Goal: Task Accomplishment & Management: Complete application form

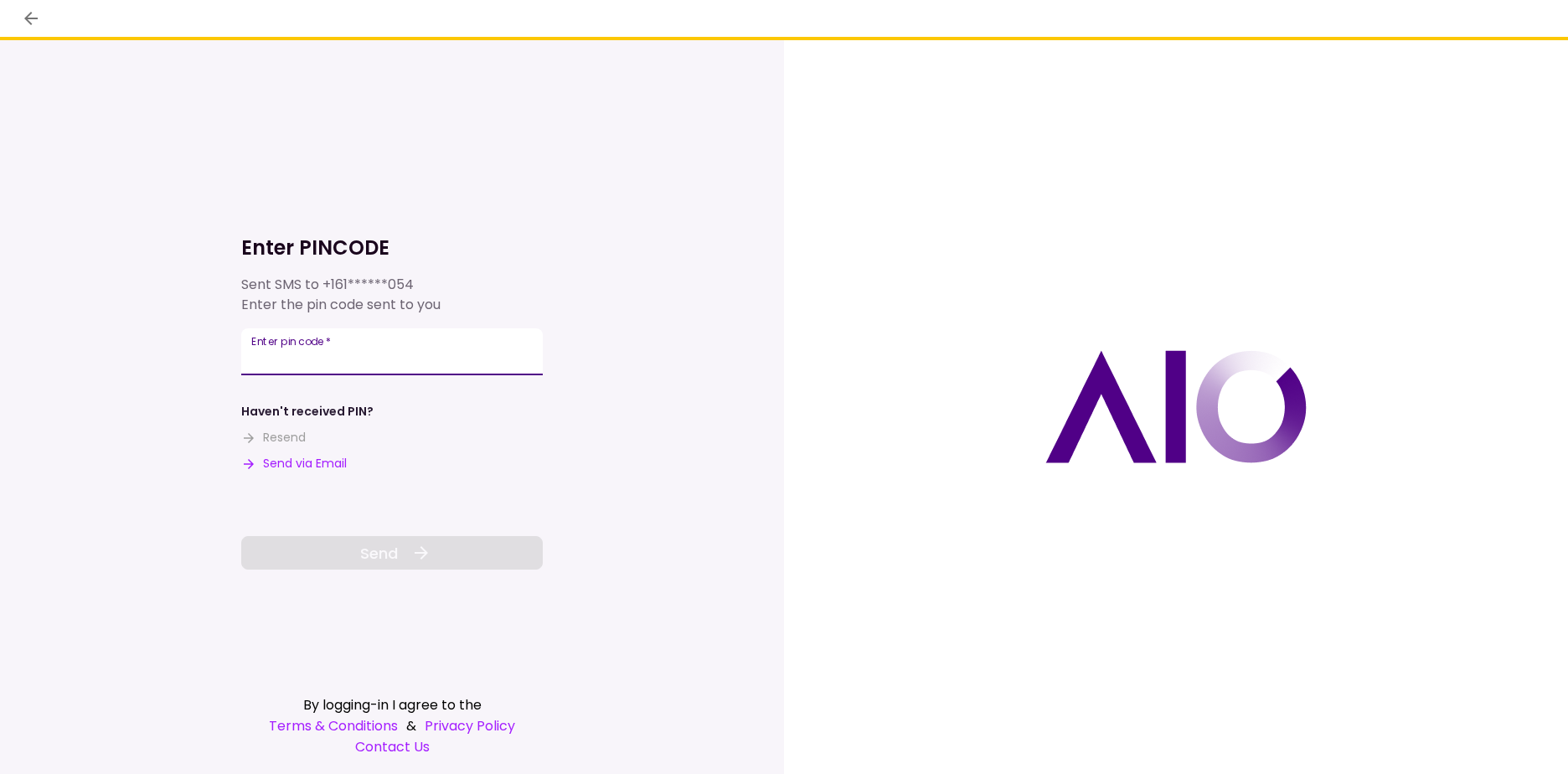
click at [307, 350] on div "Enter pin code   *" at bounding box center [392, 351] width 302 height 46
type input "******"
click at [412, 554] on icon at bounding box center [422, 553] width 20 height 20
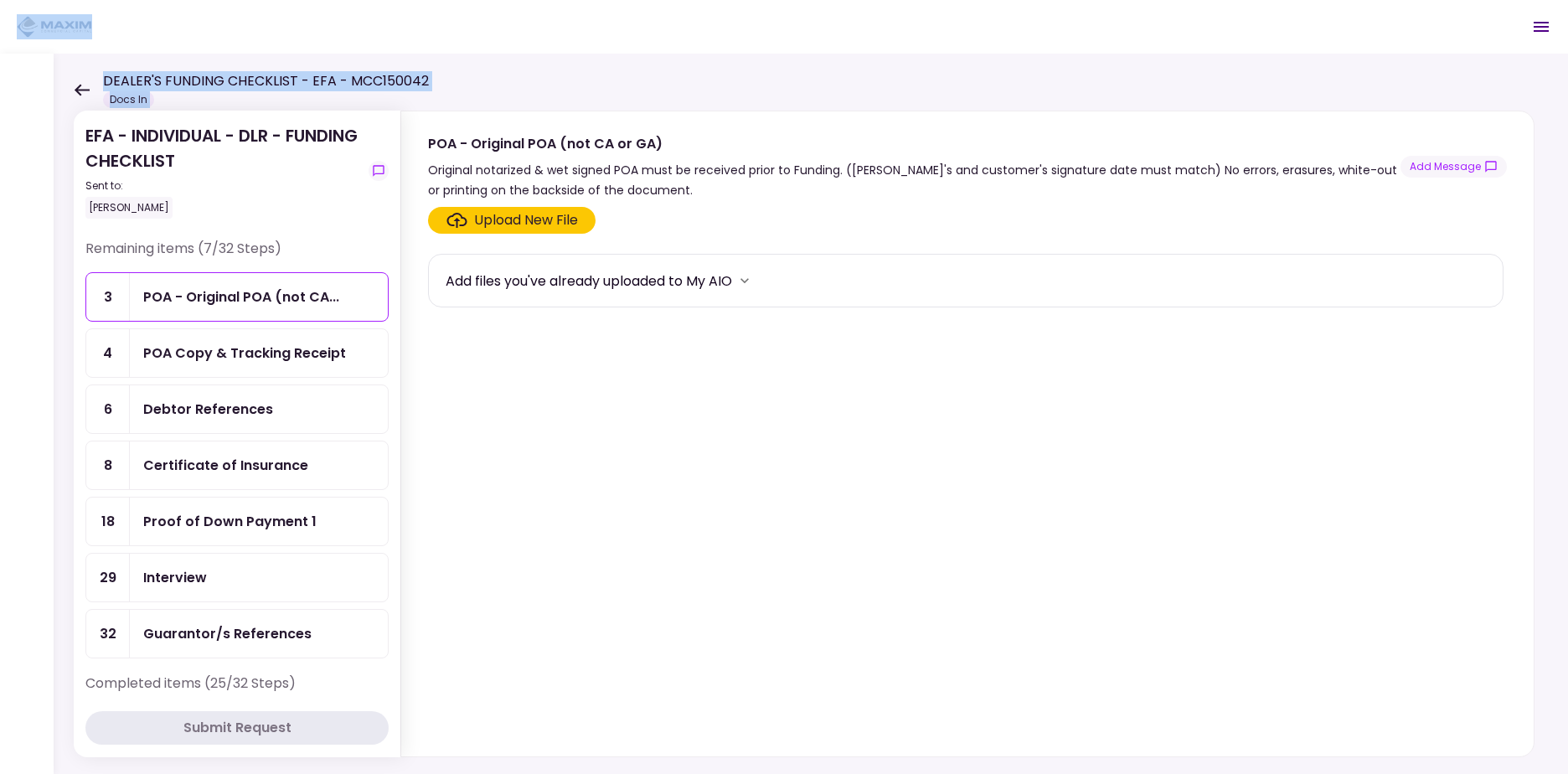
click at [77, 87] on main "DEALER'S FUNDING CHECKLIST - EFA - MCC150042 Docs In 0 Messages New Message Con…" at bounding box center [784, 387] width 1568 height 774
click at [81, 91] on icon at bounding box center [81, 90] width 16 height 13
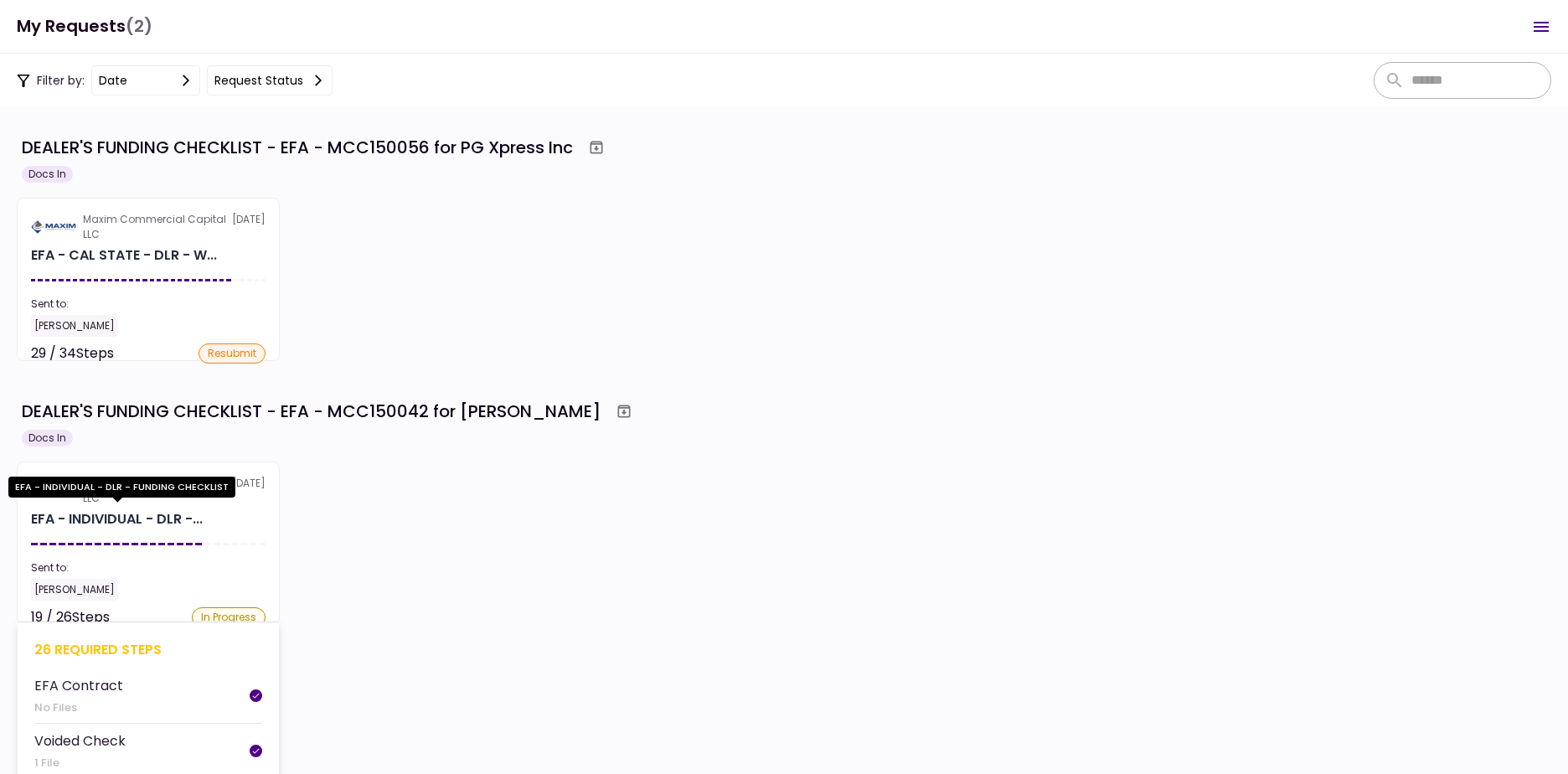
click at [165, 515] on div "EFA - INDIVIDUAL - DLR -..." at bounding box center [116, 519] width 172 height 20
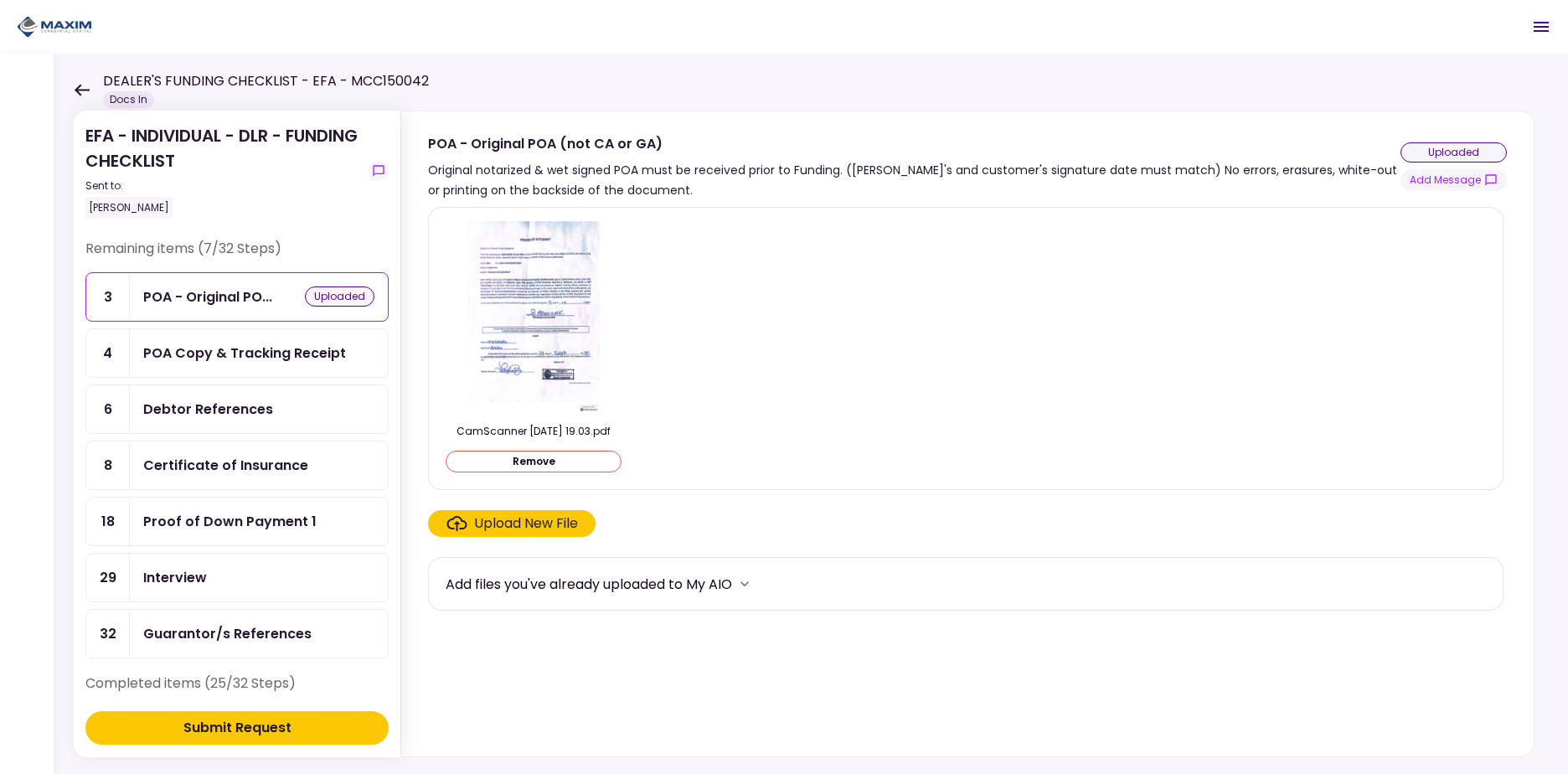
click at [242, 348] on div "POA Copy & Tracking Receipt" at bounding box center [244, 353] width 203 height 21
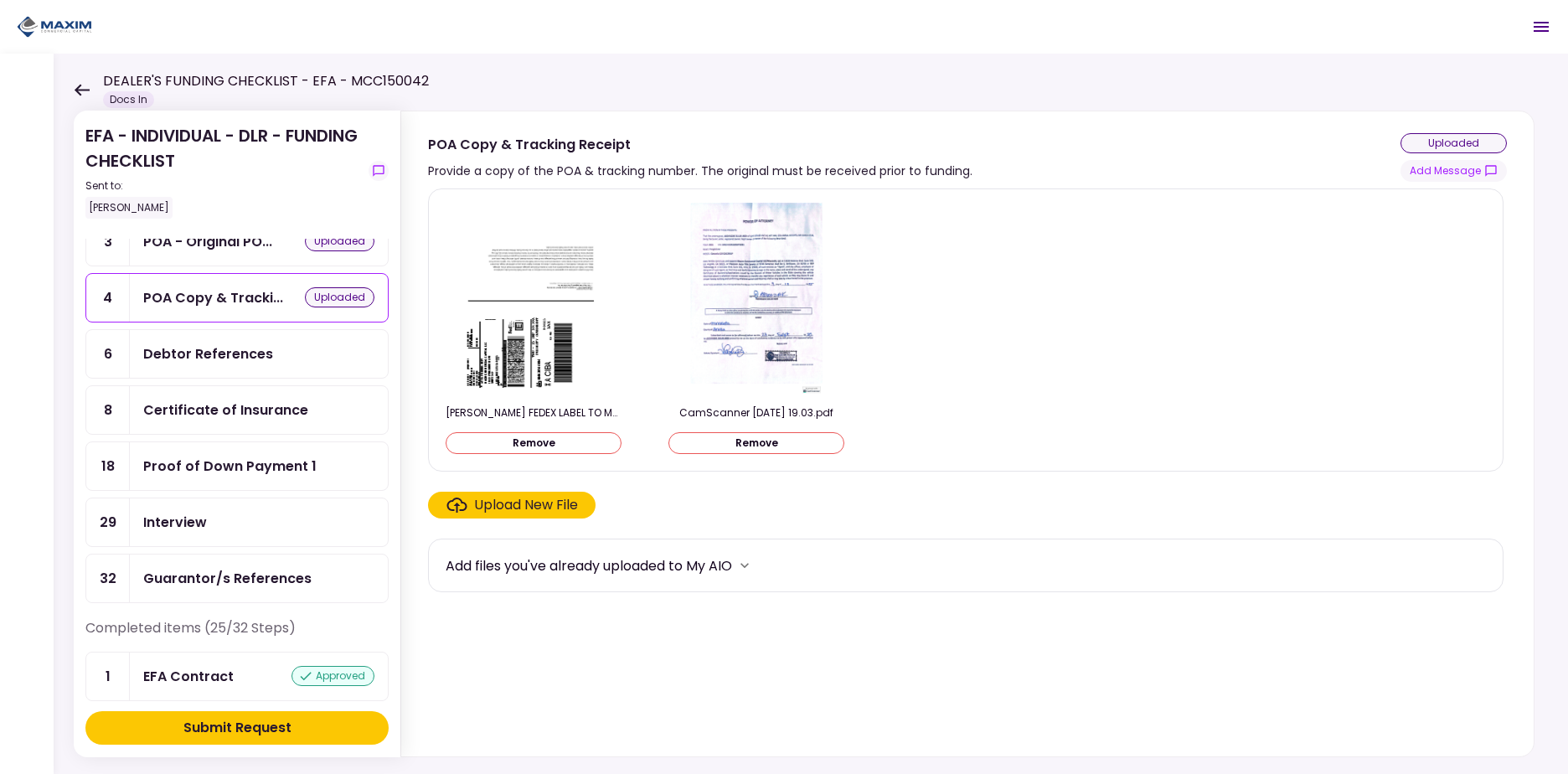
scroll to position [84, 0]
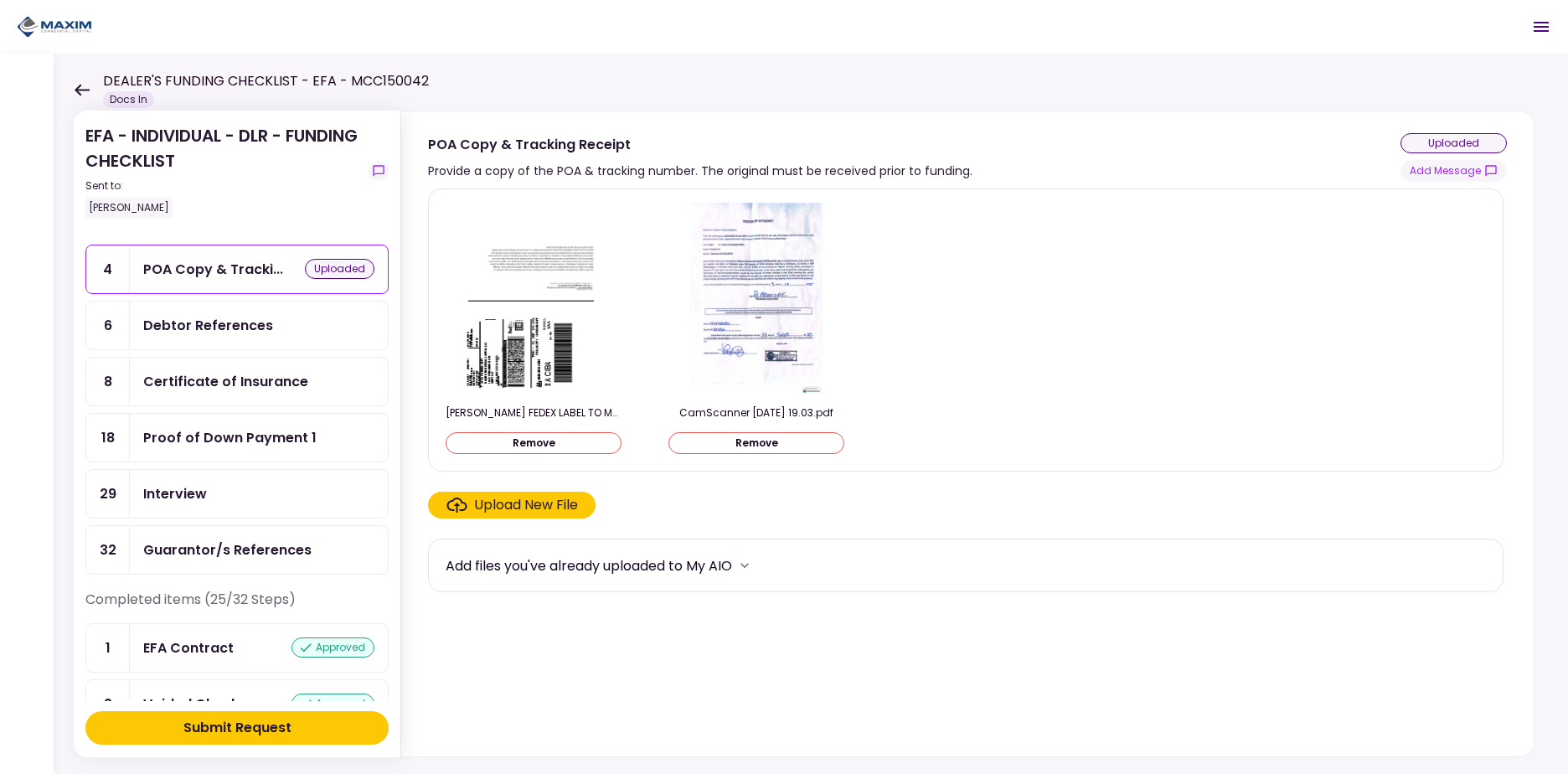
click at [283, 729] on div "Submit Request" at bounding box center [237, 728] width 108 height 20
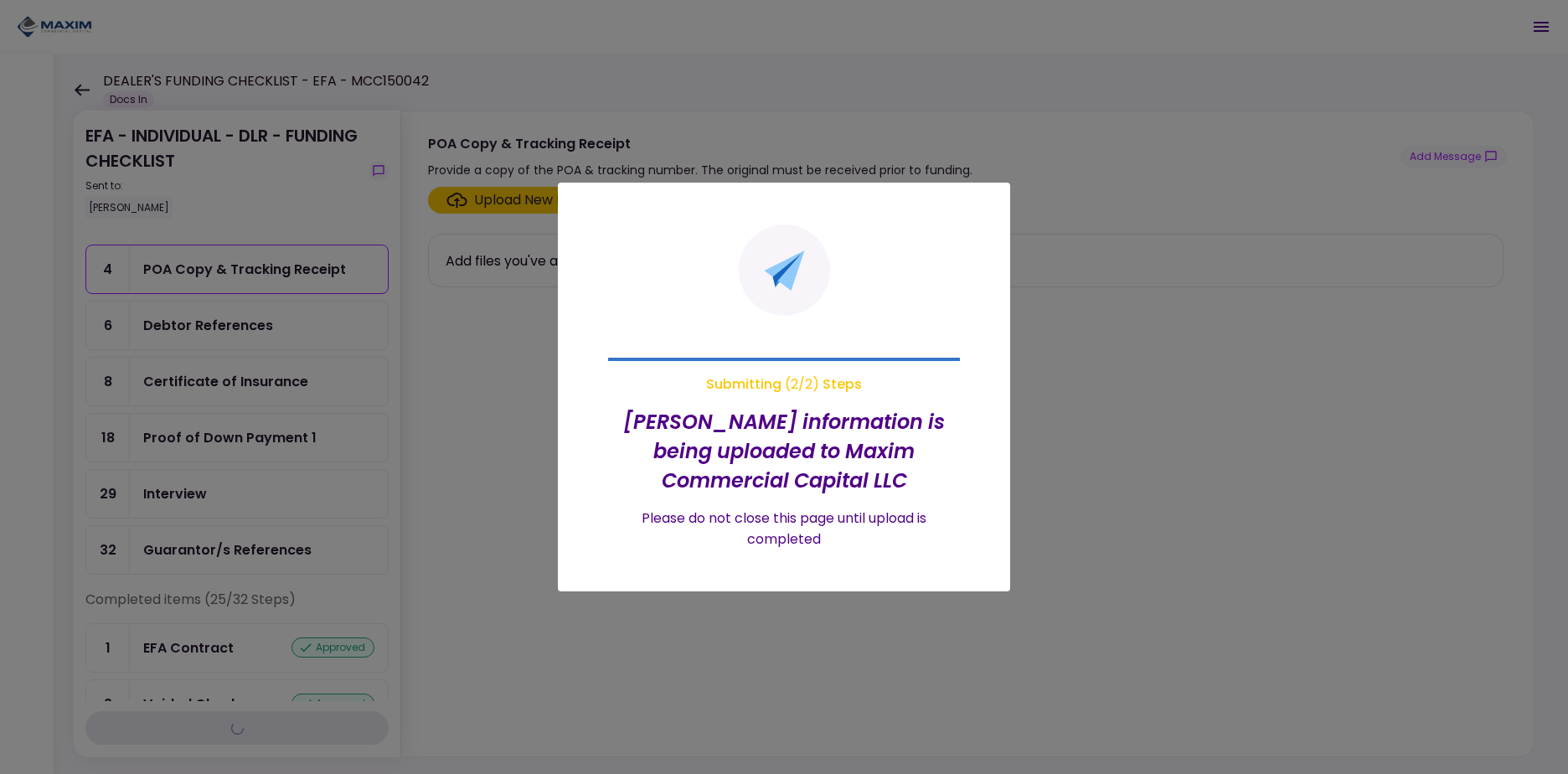
scroll to position [0, 0]
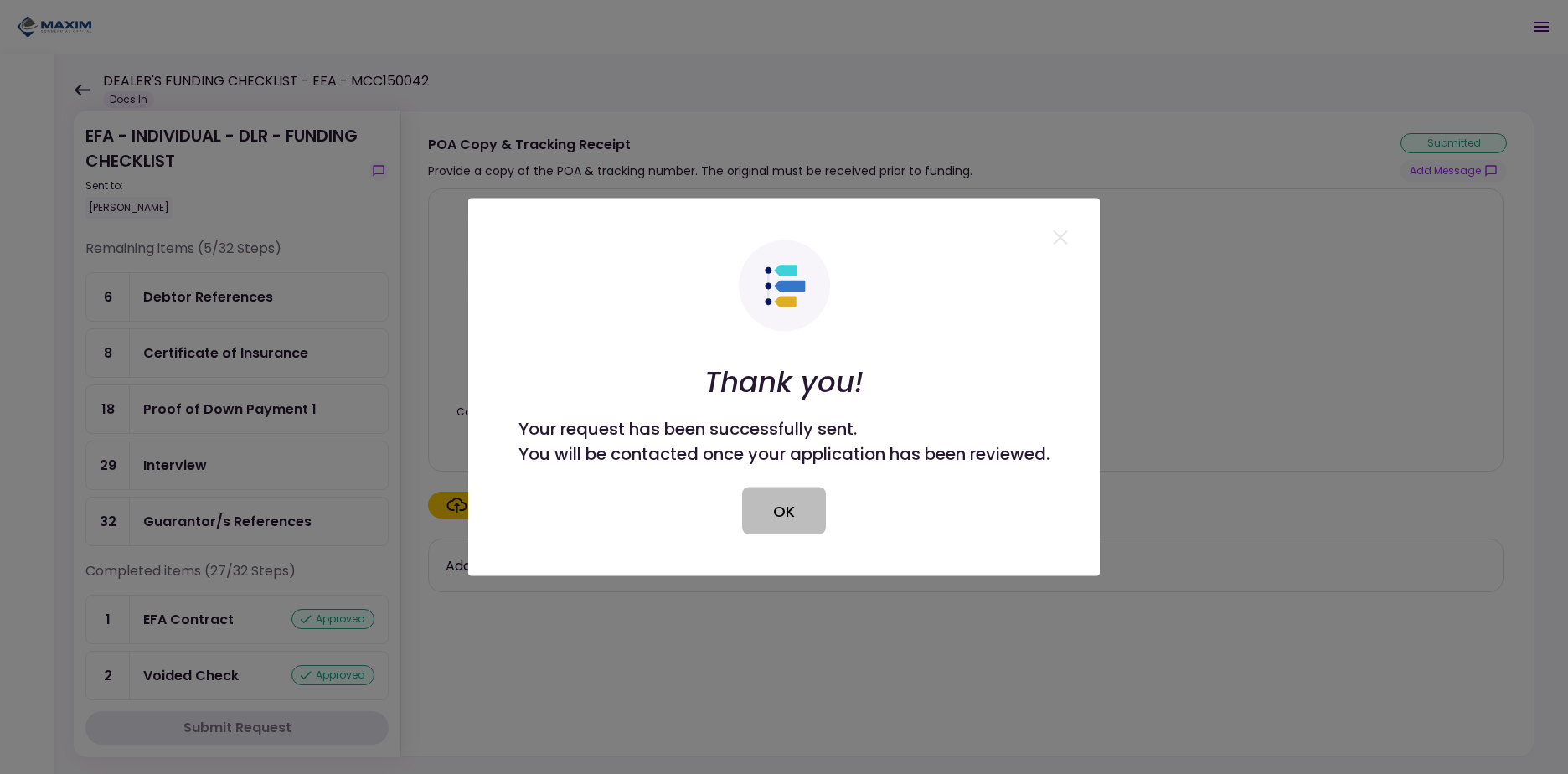
click at [793, 521] on button "OK" at bounding box center [784, 511] width 84 height 46
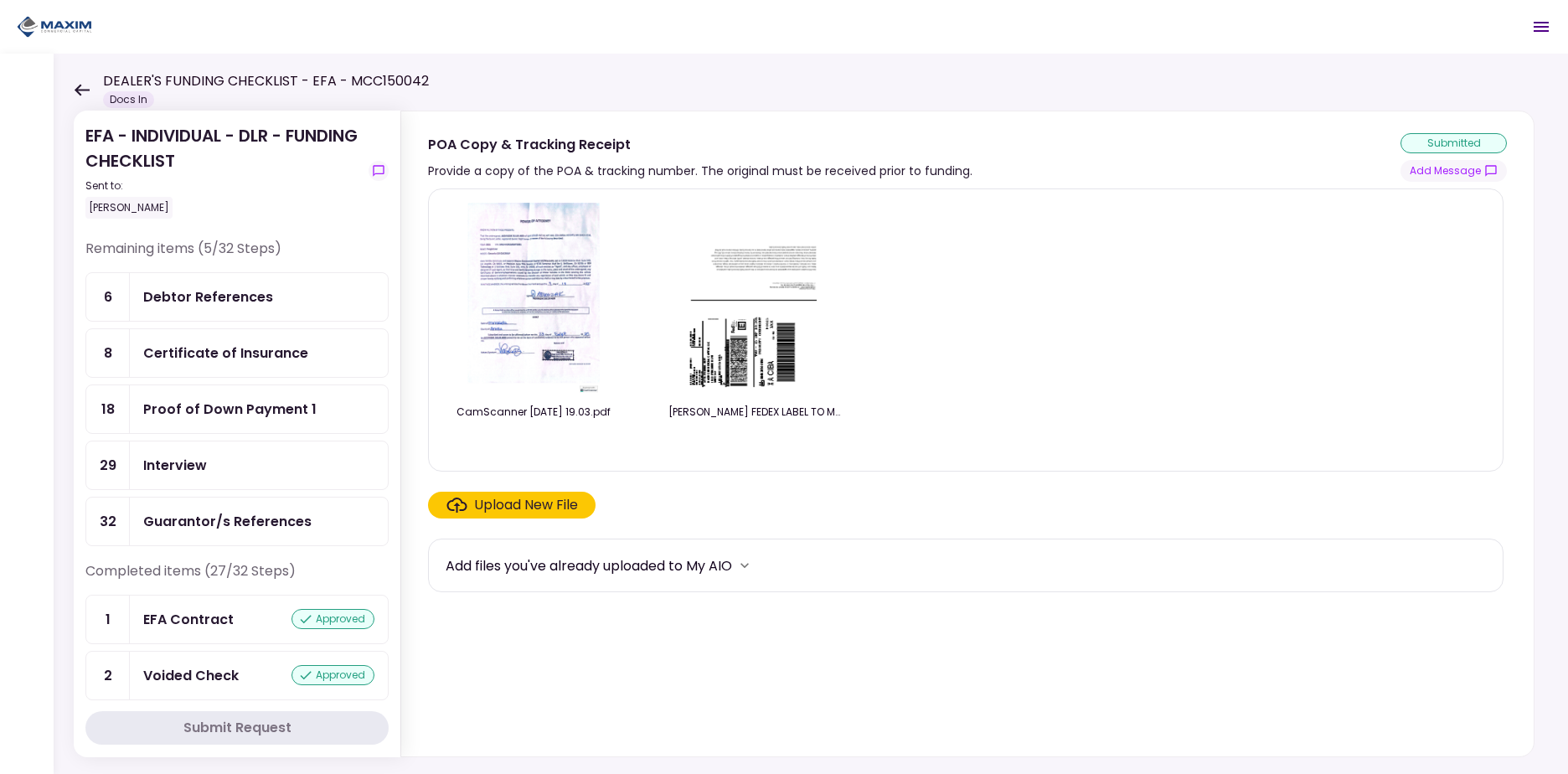
click at [83, 89] on icon at bounding box center [82, 89] width 15 height 12
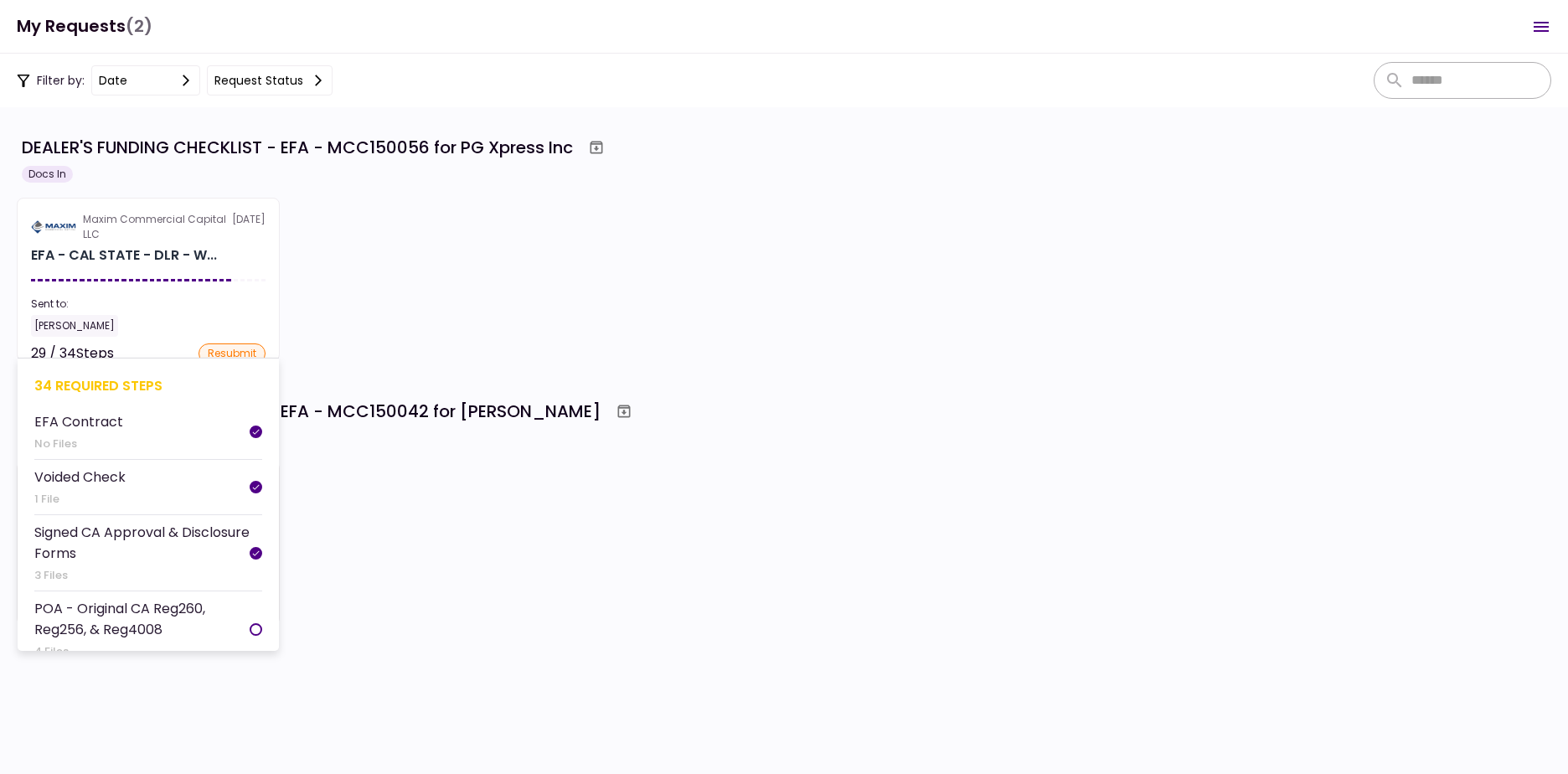
click at [160, 507] on li "Voided Check 1 File" at bounding box center [148, 488] width 228 height 56
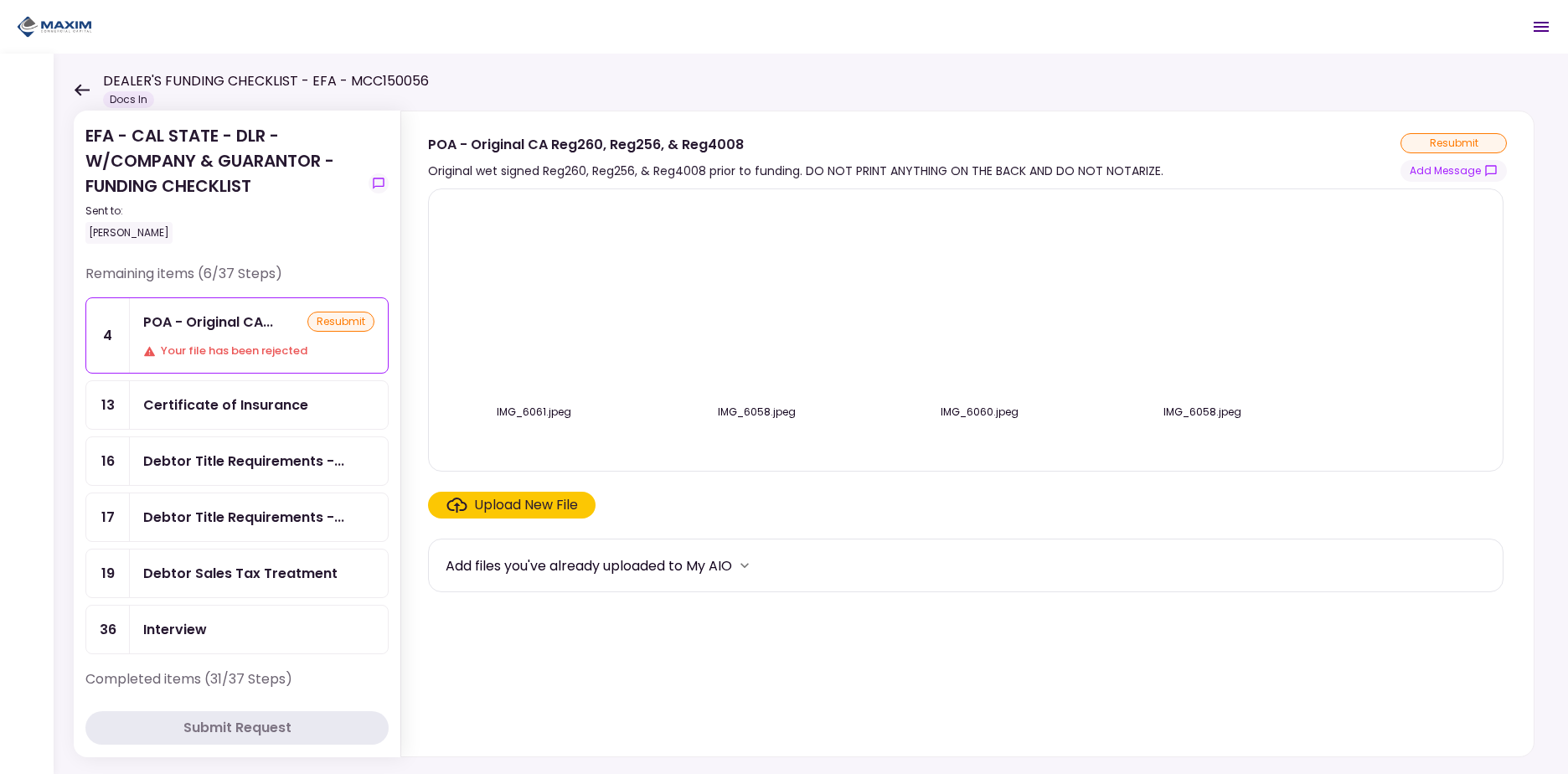
click at [84, 81] on div "DEALER'S FUNDING CHECKLIST - EFA - MCC150056 Docs In" at bounding box center [251, 90] width 355 height 37
click at [89, 85] on icon at bounding box center [81, 90] width 16 height 13
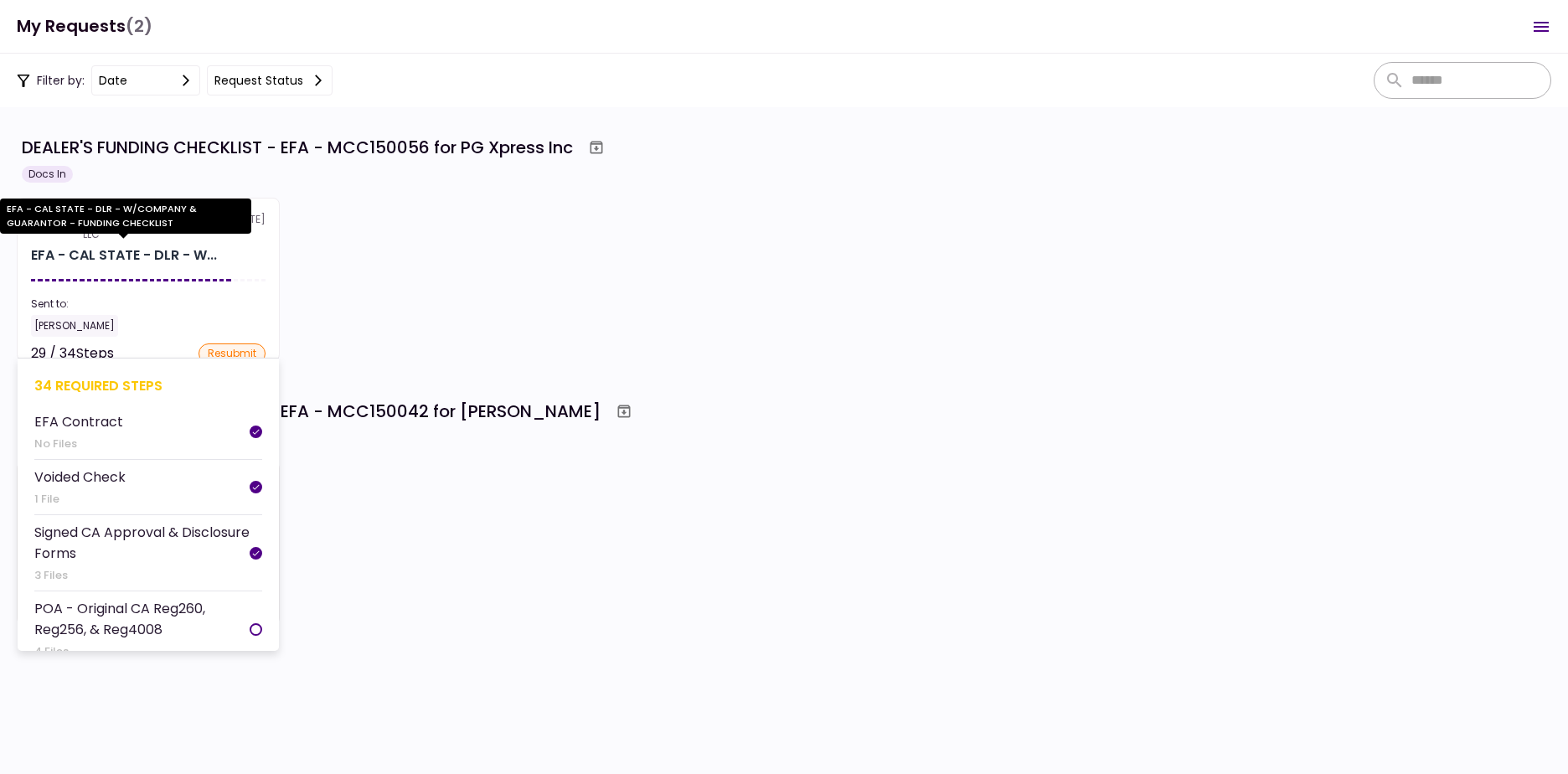
click at [166, 251] on div "EFA - CAL STATE - DLR - W..." at bounding box center [124, 256] width 186 height 20
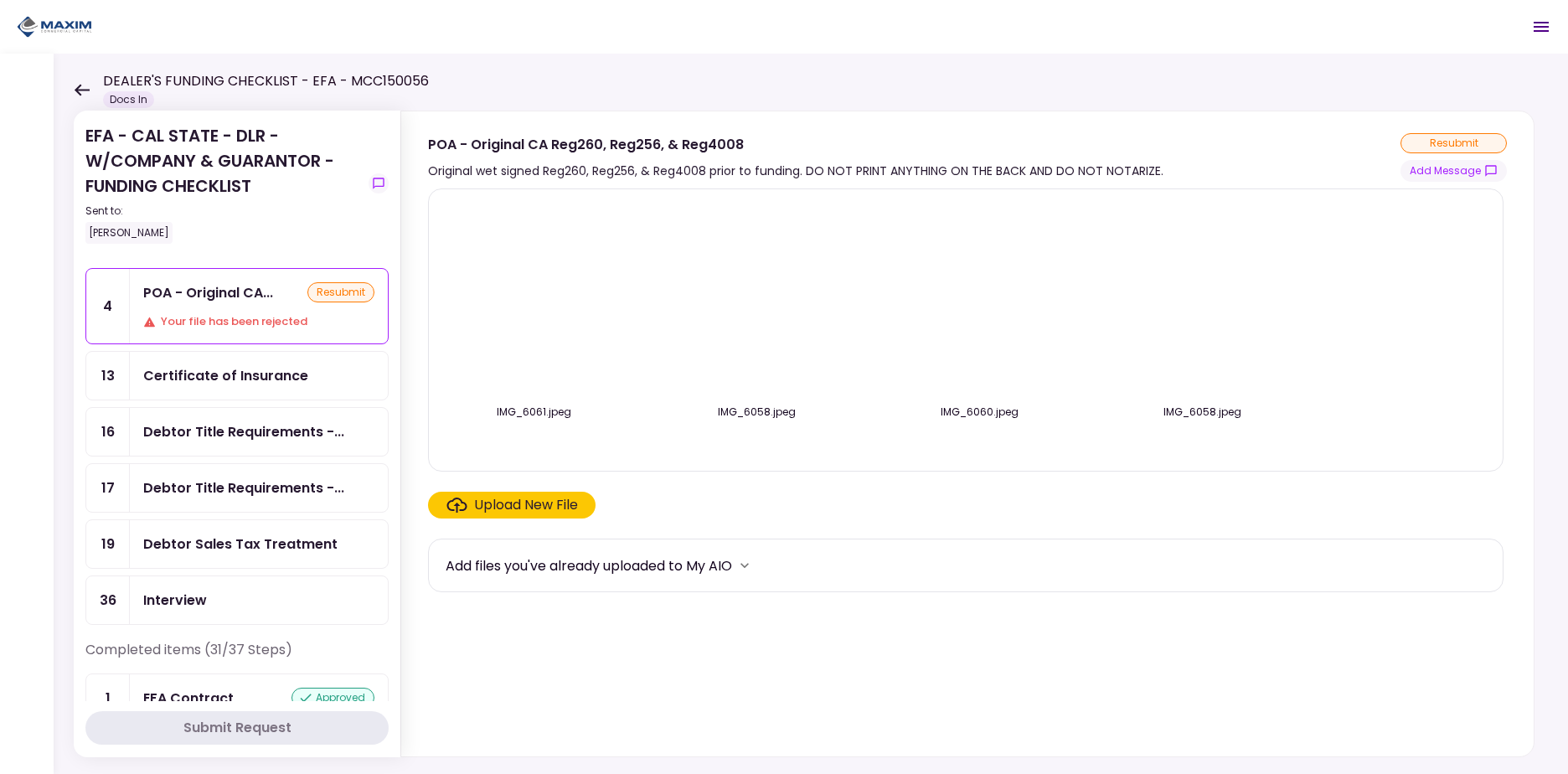
scroll to position [13, 0]
